Goal: Book appointment/travel/reservation

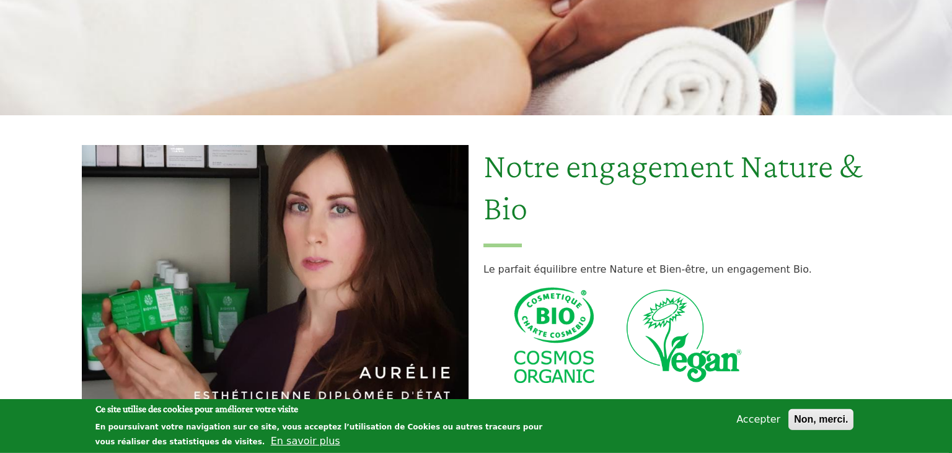
scroll to position [261, 0]
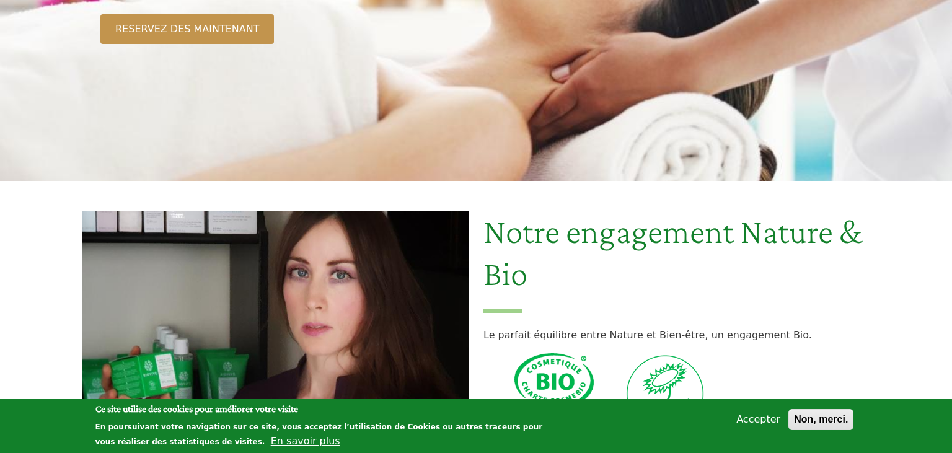
click at [771, 418] on button "Accepter" at bounding box center [758, 419] width 54 height 15
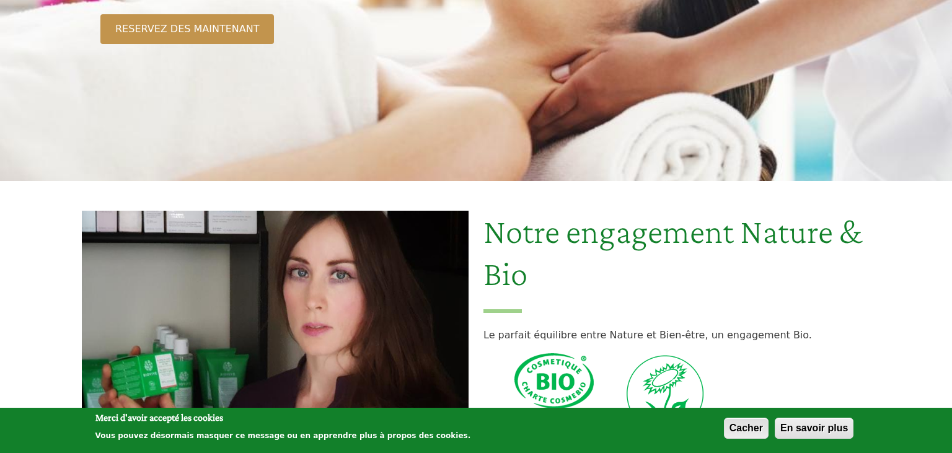
click at [744, 426] on button "Cacher" at bounding box center [746, 428] width 45 height 21
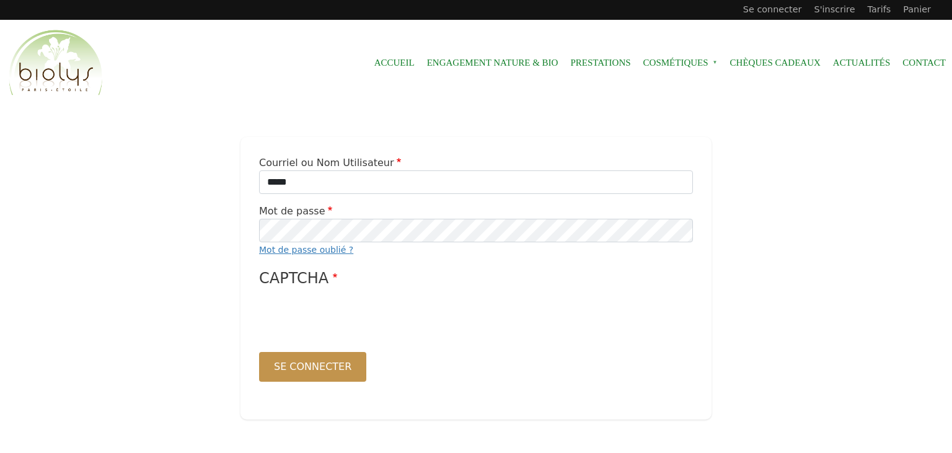
click at [203, 203] on main "Courriel ou Nom Utilisateur ***** Mot de passe Mot de passe oublié ? [GEOGRAPHI…" at bounding box center [476, 278] width 952 height 344
click at [301, 366] on button "Se connecter" at bounding box center [312, 367] width 107 height 30
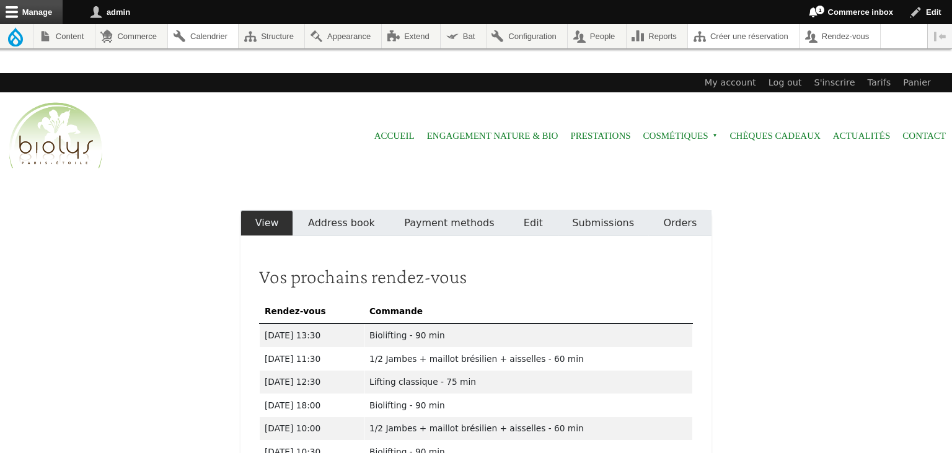
click at [601, 222] on link "Submissions" at bounding box center [603, 223] width 91 height 26
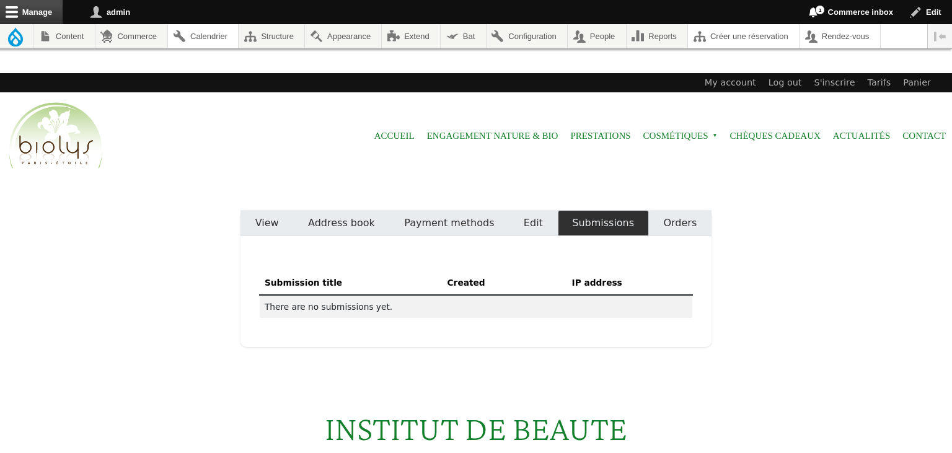
click at [686, 222] on link "Orders" at bounding box center [680, 223] width 63 height 26
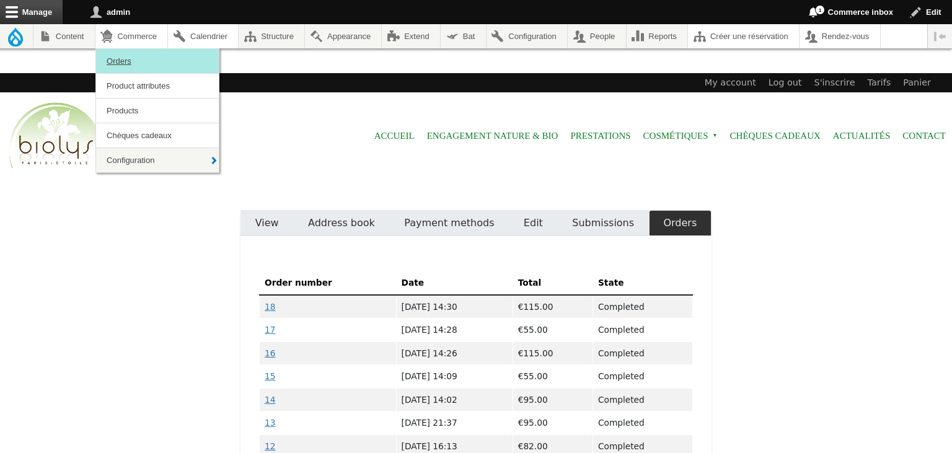
click at [131, 60] on link "Orders" at bounding box center [157, 61] width 123 height 24
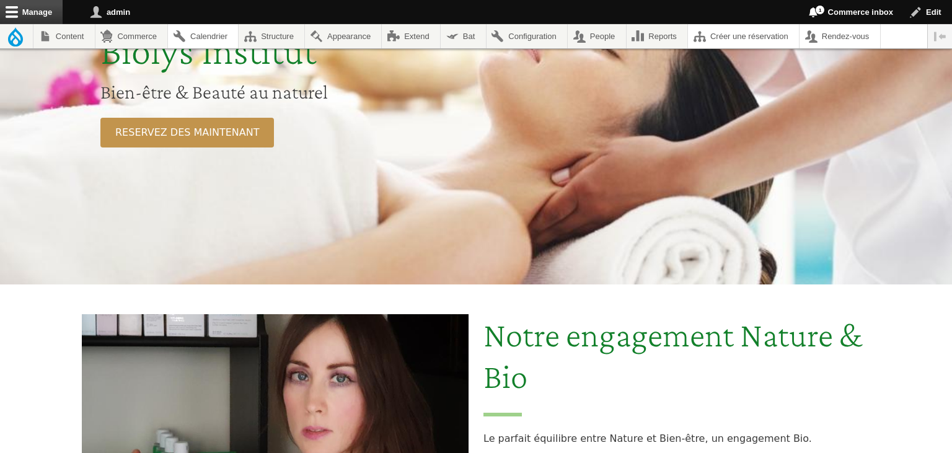
scroll to position [261, 0]
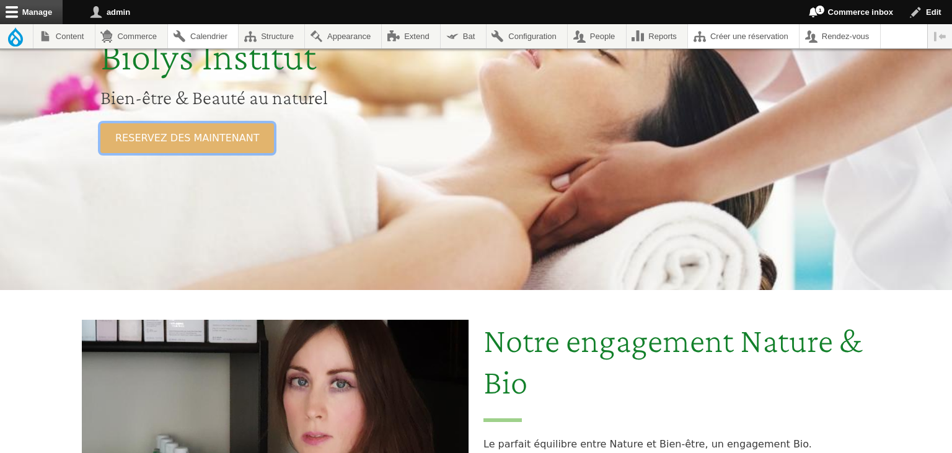
click at [165, 138] on link "RESERVEZ DES MAINTENANT" at bounding box center [186, 138] width 173 height 30
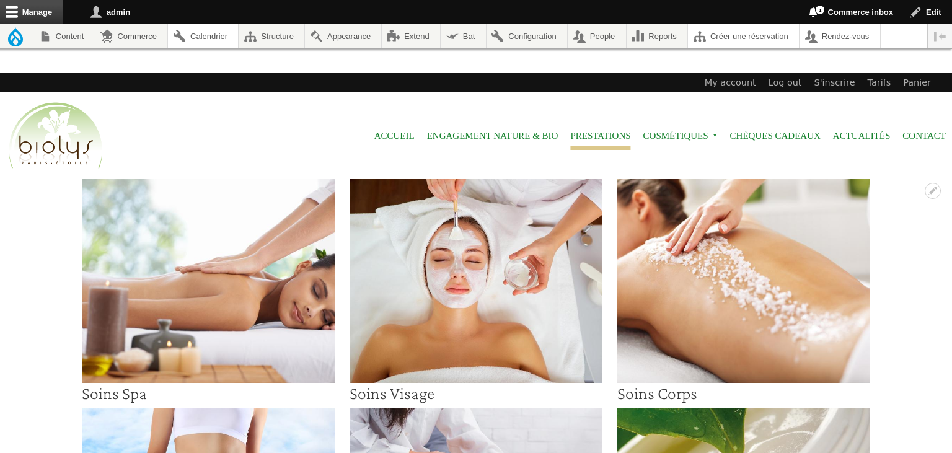
click at [501, 348] on img at bounding box center [475, 281] width 253 height 204
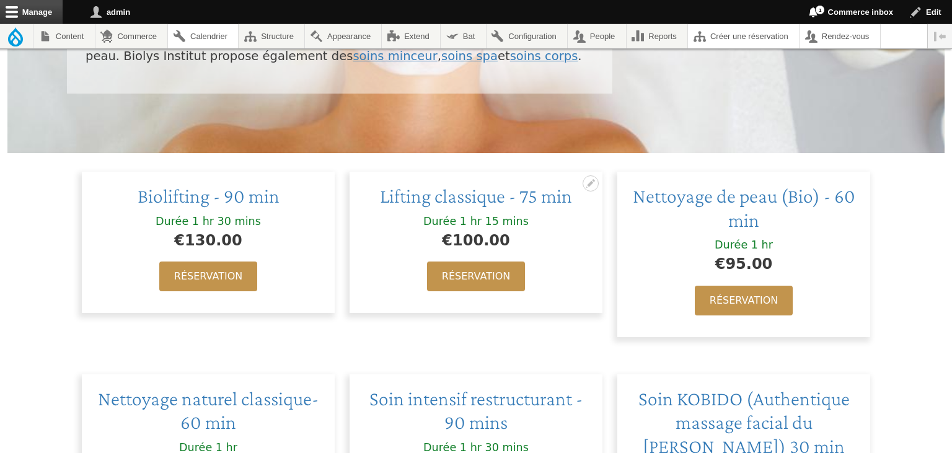
scroll to position [392, 0]
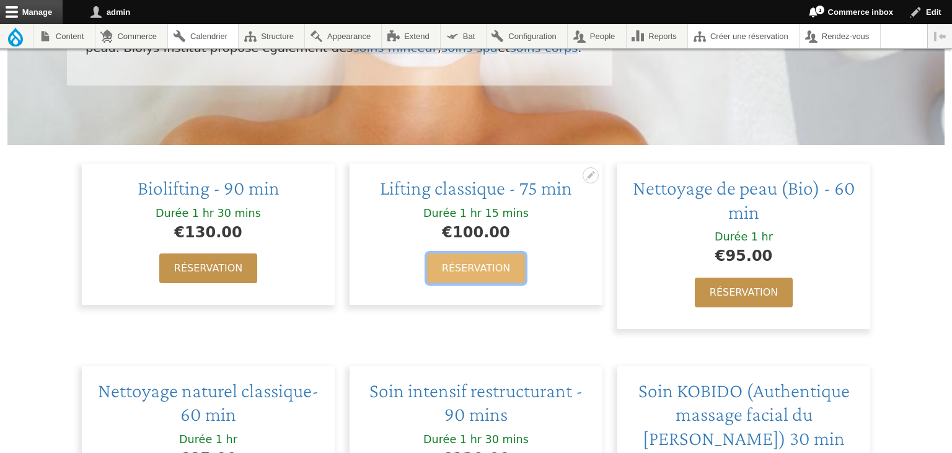
click at [465, 271] on link "Réservation" at bounding box center [476, 268] width 98 height 30
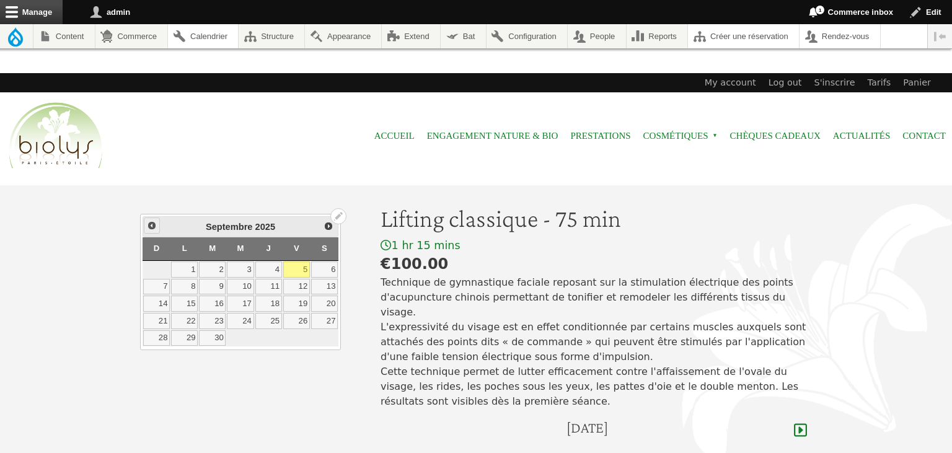
click at [151, 224] on span "Précédent" at bounding box center [152, 226] width 10 height 10
click at [390, 132] on link "Accueil" at bounding box center [394, 136] width 40 height 28
